Goal: Task Accomplishment & Management: Use online tool/utility

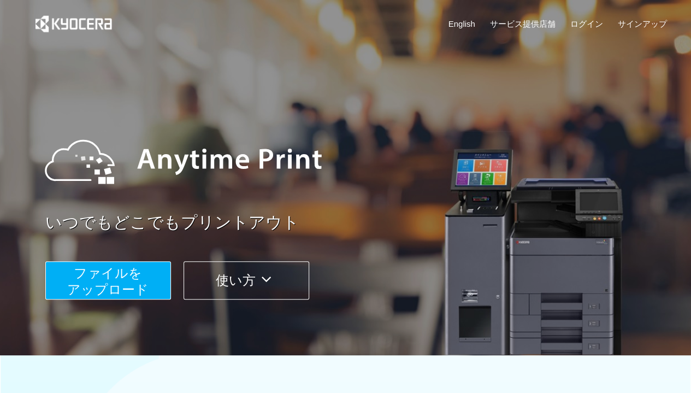
click at [127, 279] on span "ファイルを ​​アップロード" at bounding box center [107, 280] width 81 height 31
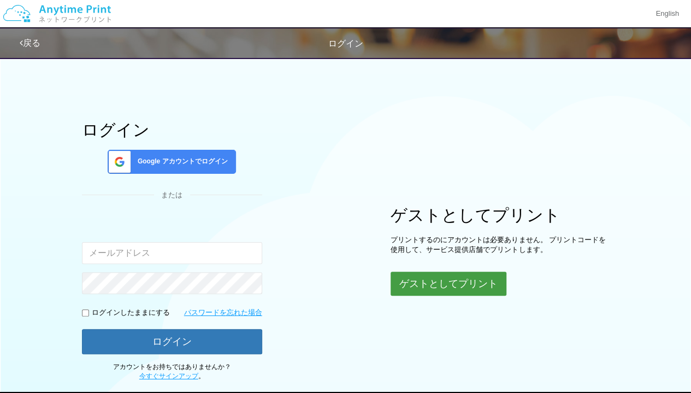
click at [433, 287] on button "ゲストとしてプリント" at bounding box center [449, 283] width 116 height 24
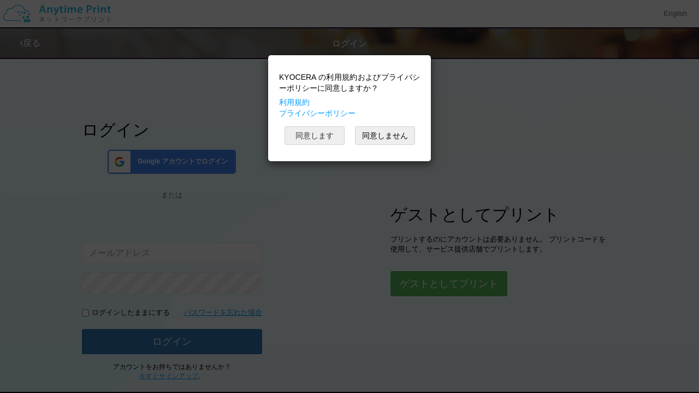
click at [329, 141] on button "同意します" at bounding box center [315, 135] width 60 height 19
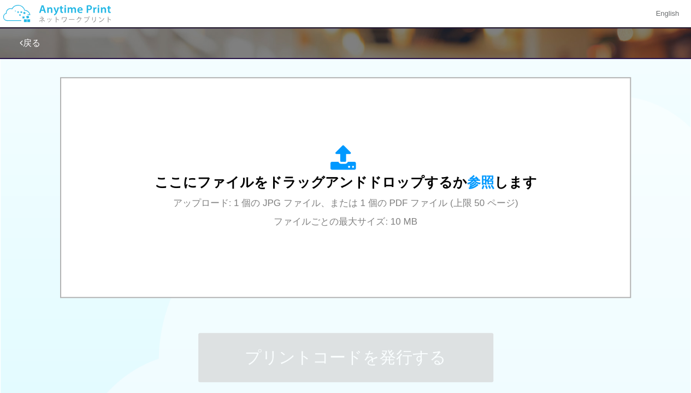
scroll to position [338, 0]
click at [292, 246] on div "ここにファイルをドラッグアンドドロップするか 参照 します アップロード: 1 個の JPG ファイル、または 1 個の PDF ファイル (上限 50 ペー…" at bounding box center [345, 186] width 547 height 197
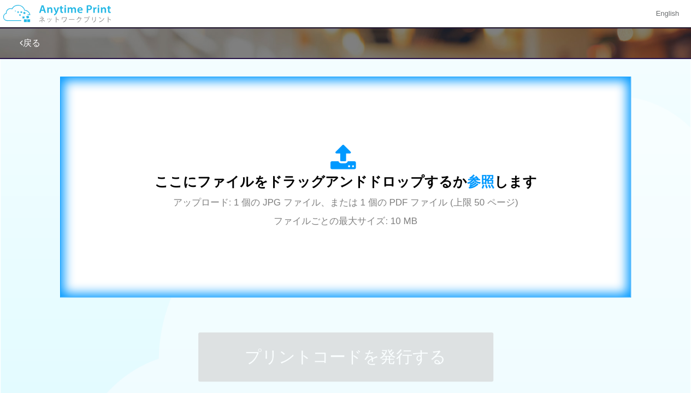
click at [335, 205] on span "アップロード: 1 個の JPG ファイル、または 1 個の PDF ファイル (上限 50 ページ) ファイルごとの最大サイズ: 10 MB" at bounding box center [345, 211] width 345 height 29
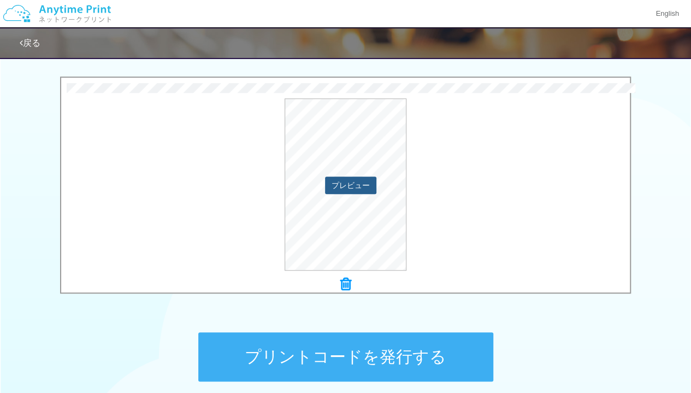
click at [347, 179] on button "プレビュー" at bounding box center [350, 184] width 51 height 17
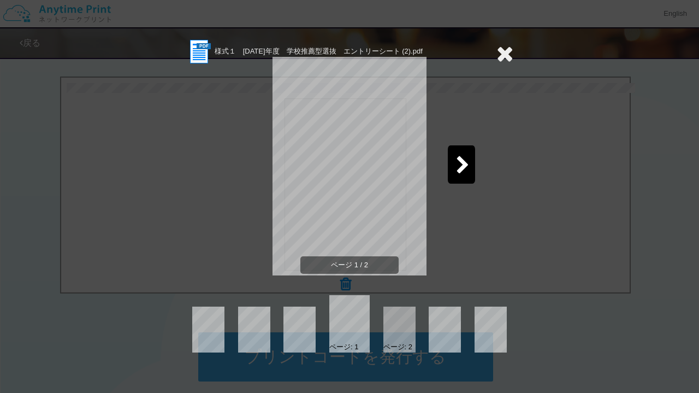
click at [399, 317] on div at bounding box center [399, 329] width 32 height 46
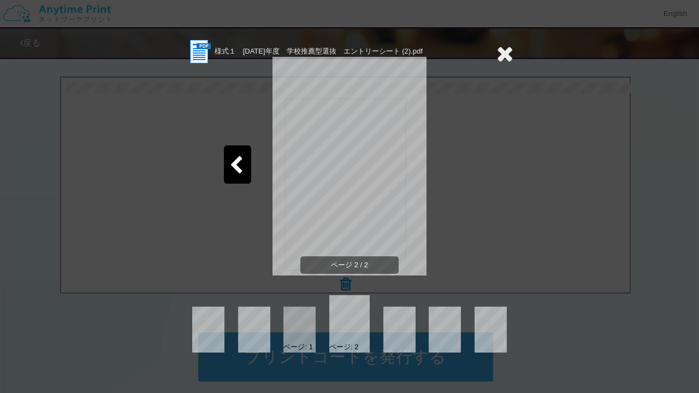
click at [299, 333] on div at bounding box center [299, 329] width 32 height 46
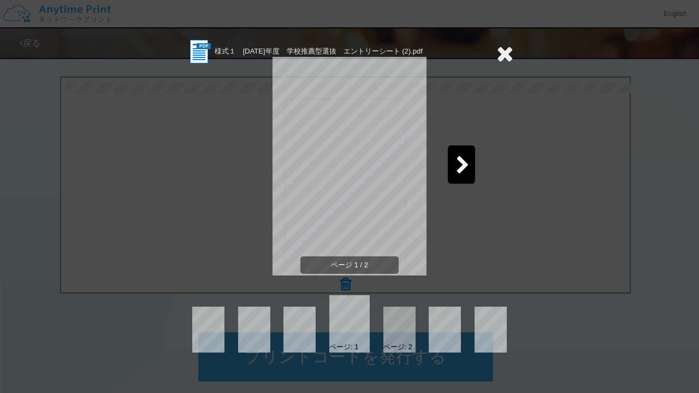
click at [501, 55] on icon at bounding box center [505, 54] width 17 height 22
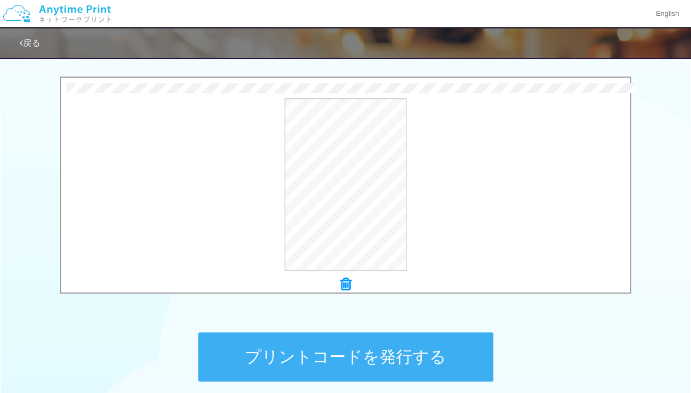
click at [452, 353] on button "プリントコードを発行する" at bounding box center [345, 356] width 295 height 49
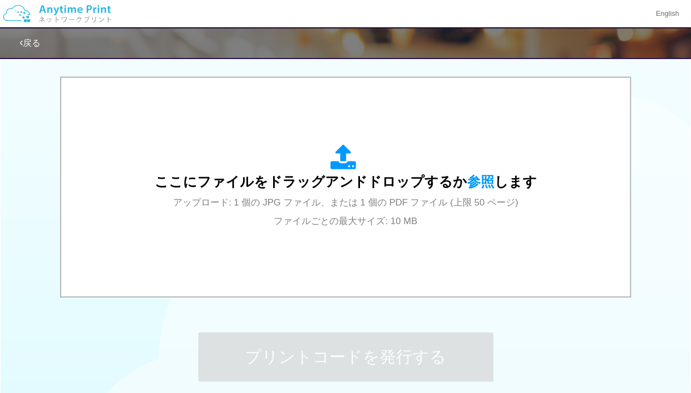
scroll to position [0, 0]
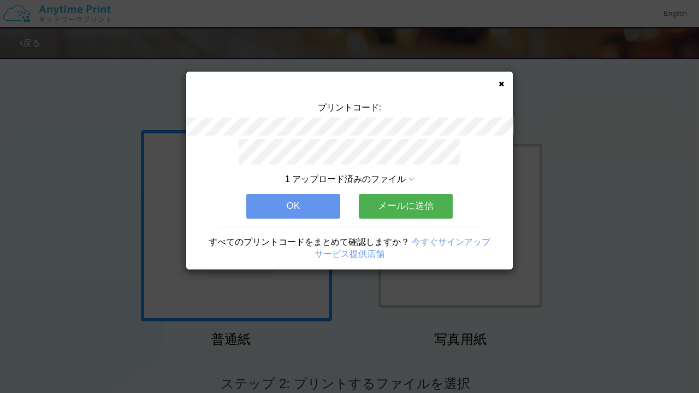
click at [376, 174] on span "1 アップロード済みのファイル" at bounding box center [345, 178] width 121 height 9
click at [413, 177] on icon at bounding box center [411, 179] width 5 height 9
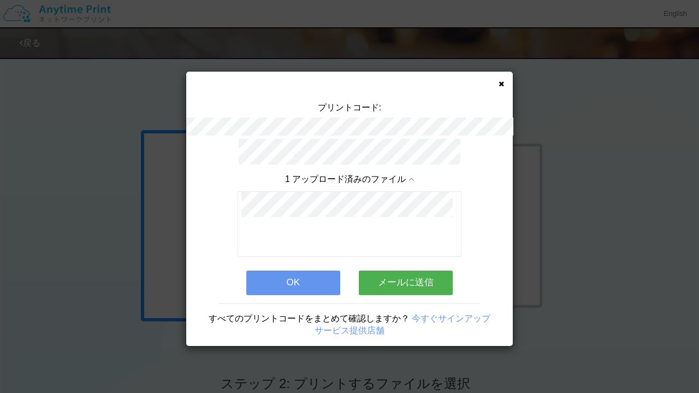
click at [413, 175] on icon at bounding box center [411, 179] width 5 height 9
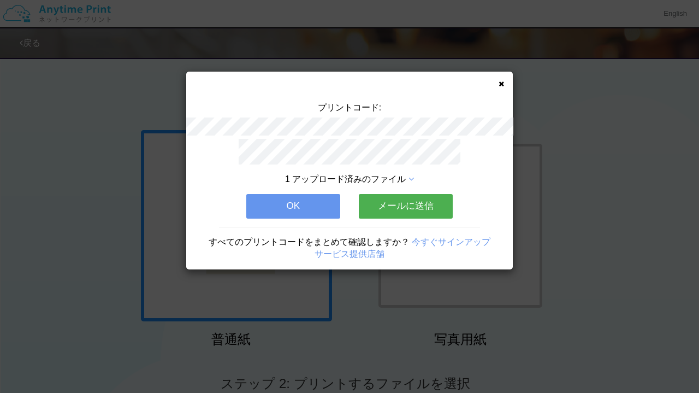
click at [309, 197] on button "OK" at bounding box center [293, 206] width 94 height 24
